Goal: Task Accomplishment & Management: Use online tool/utility

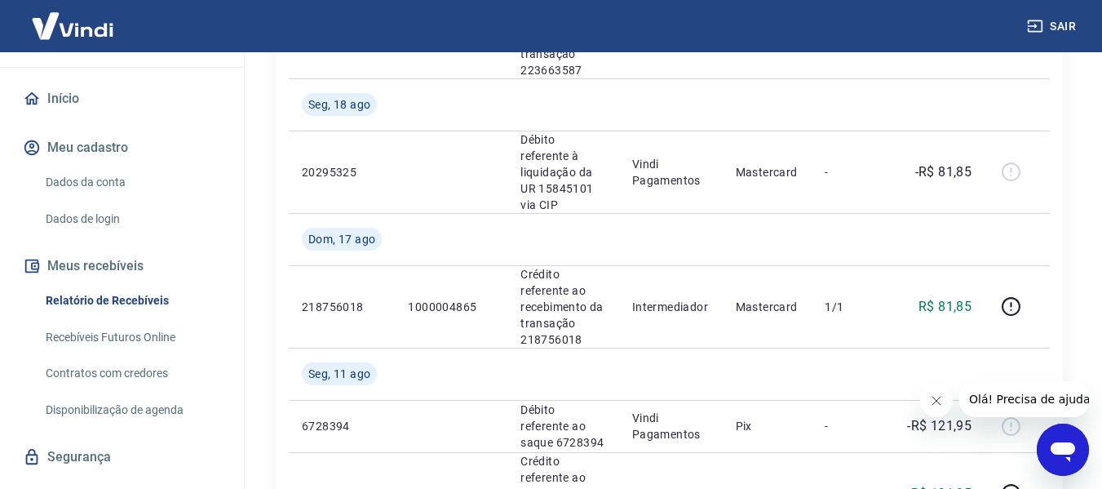
scroll to position [163, 0]
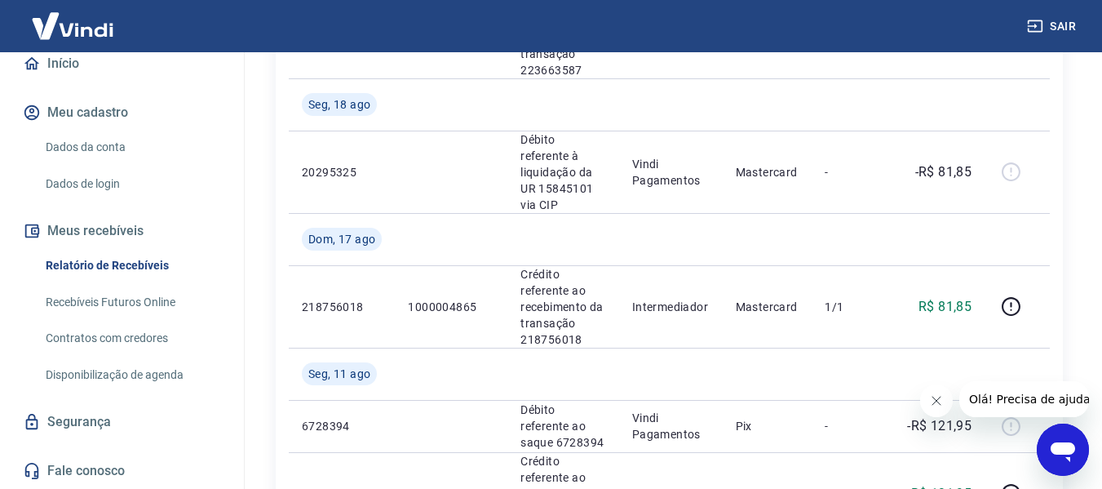
click at [143, 316] on link "Recebíveis Futuros Online" at bounding box center [131, 301] width 185 height 33
